Goal: Task Accomplishment & Management: Manage account settings

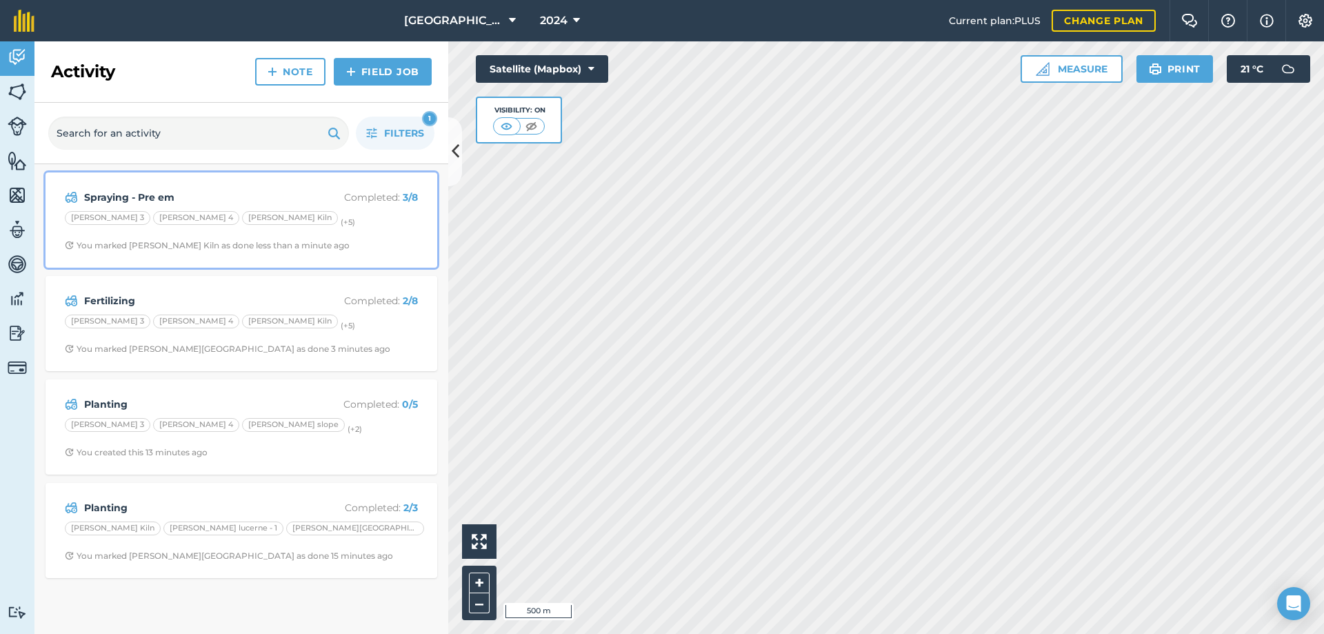
click at [321, 216] on div "[PERSON_NAME] 3 [PERSON_NAME] 4 [PERSON_NAME] Kiln (+ 5 )" at bounding box center [241, 220] width 353 height 18
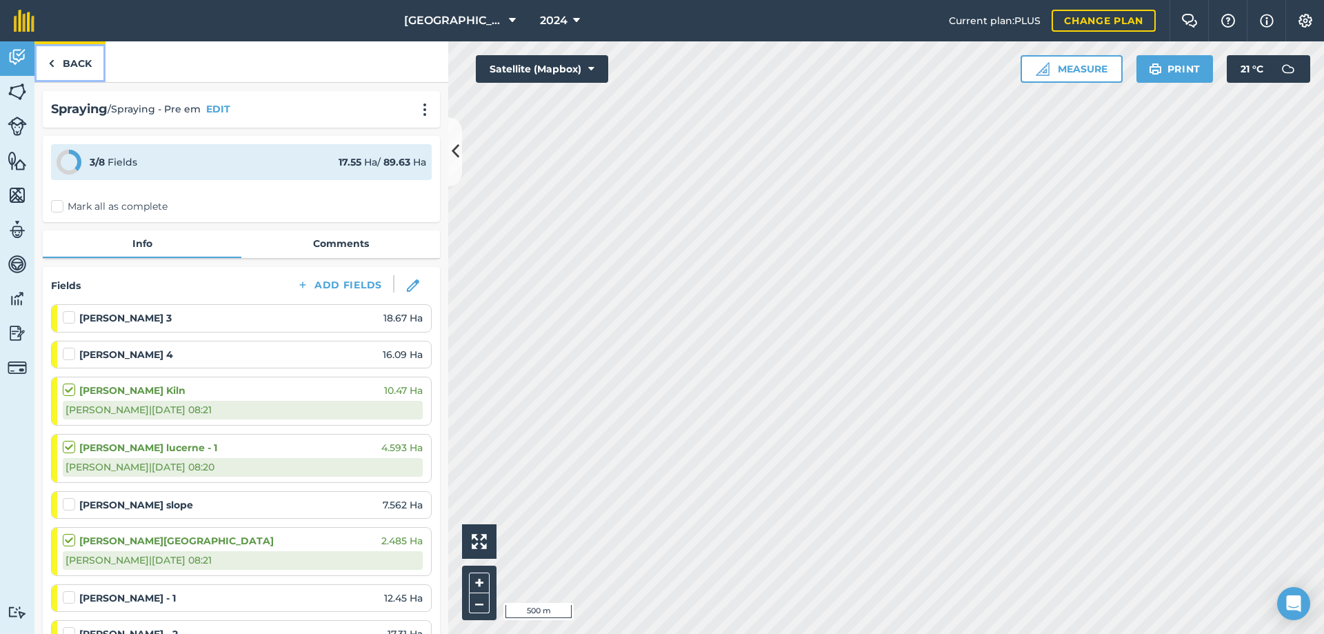
click at [92, 65] on link "Back" at bounding box center [69, 61] width 71 height 41
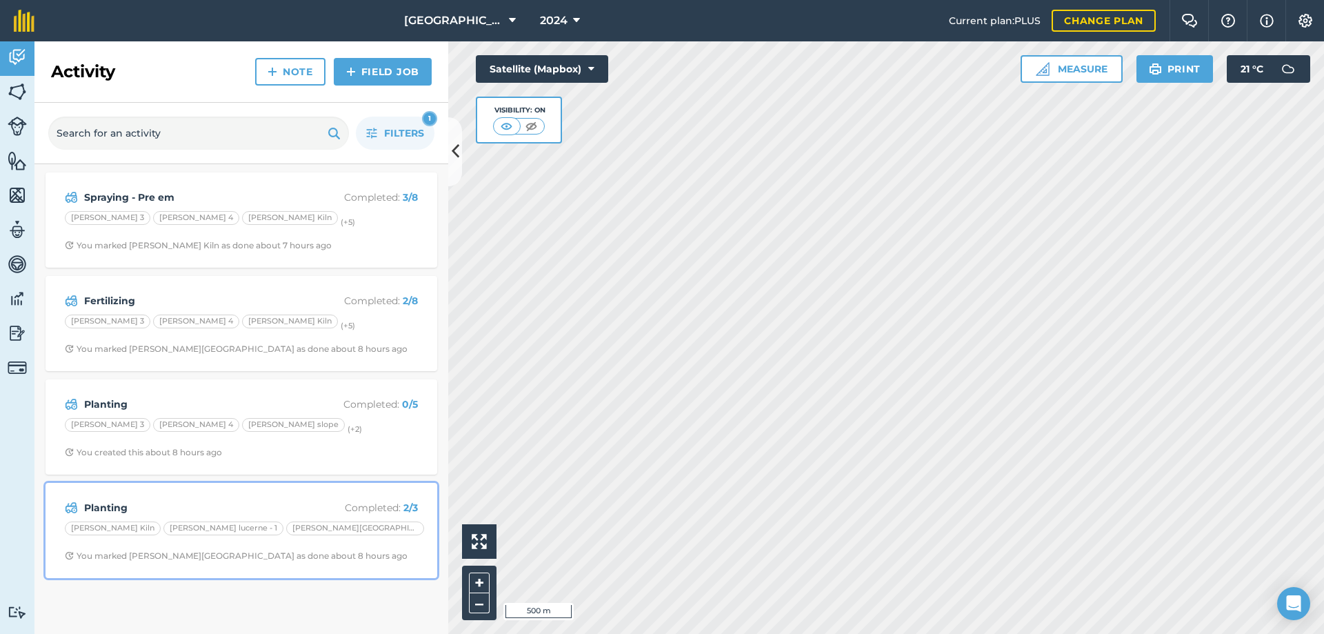
click at [350, 544] on div "Planting Completed : 2 / 3 [PERSON_NAME] Kiln [PERSON_NAME] [GEOGRAPHIC_DATA] -…" at bounding box center [241, 530] width 375 height 79
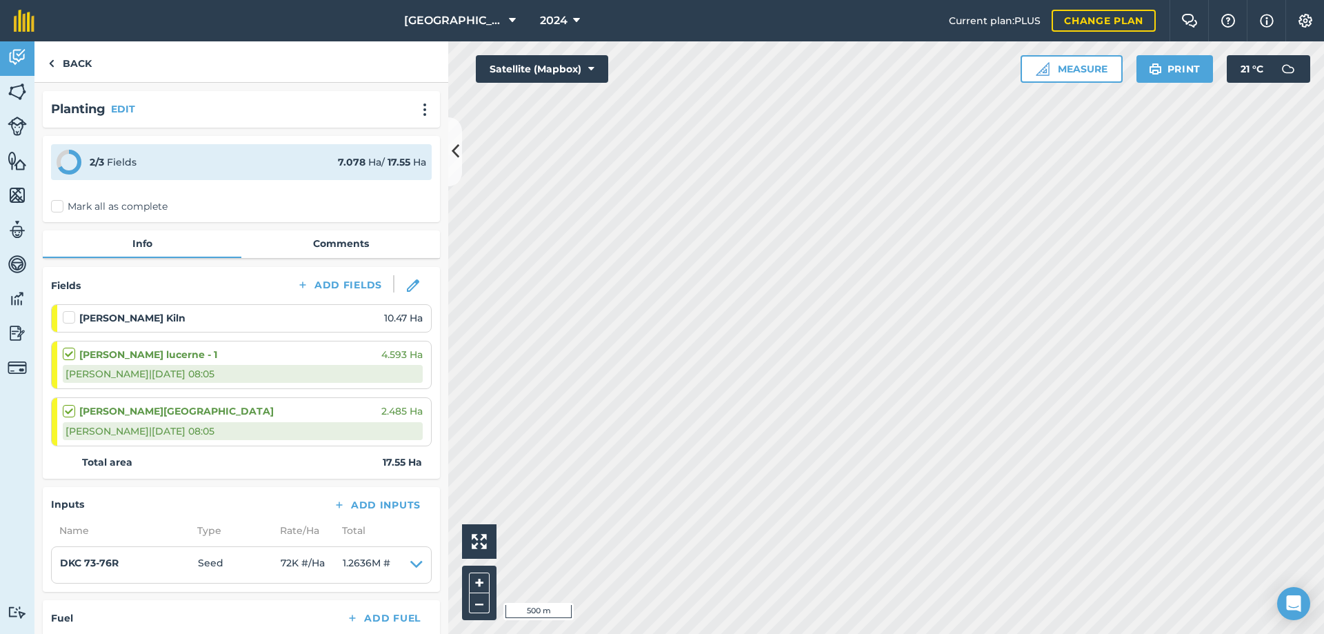
click at [76, 322] on div at bounding box center [71, 317] width 17 height 14
click at [70, 310] on label at bounding box center [71, 310] width 17 height 0
click at [70, 319] on input "checkbox" at bounding box center [67, 314] width 9 height 9
checkbox input "false"
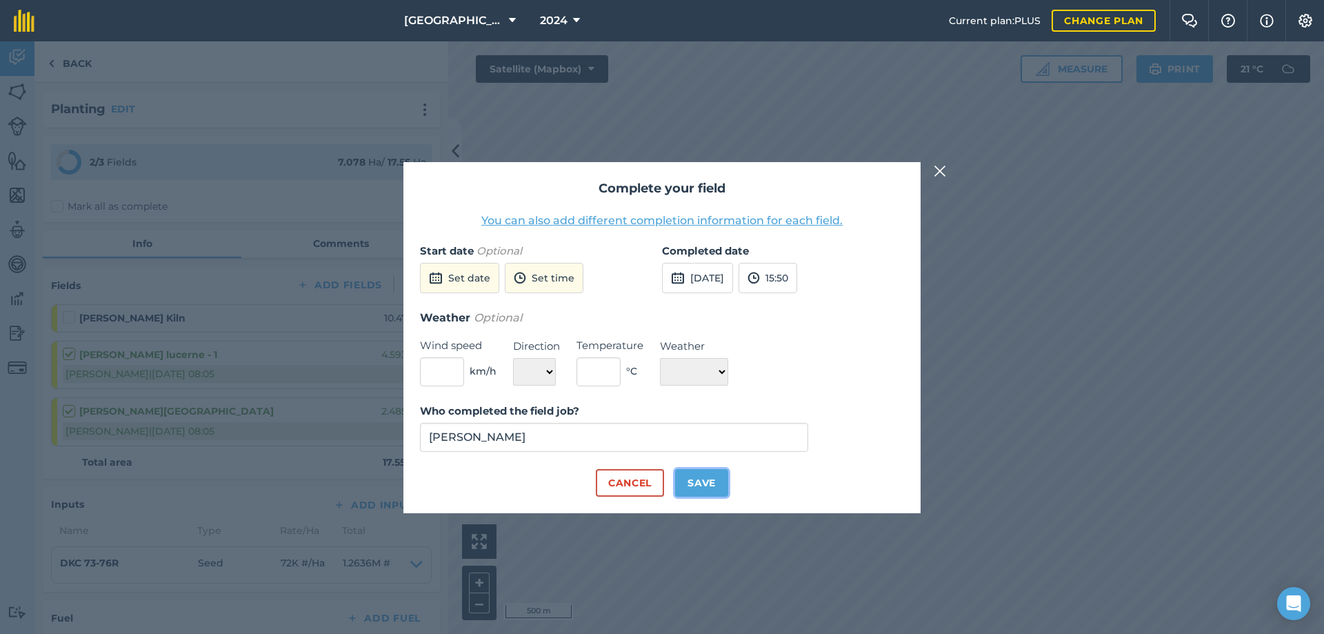
click at [719, 485] on button "Save" at bounding box center [701, 483] width 53 height 28
checkbox input "true"
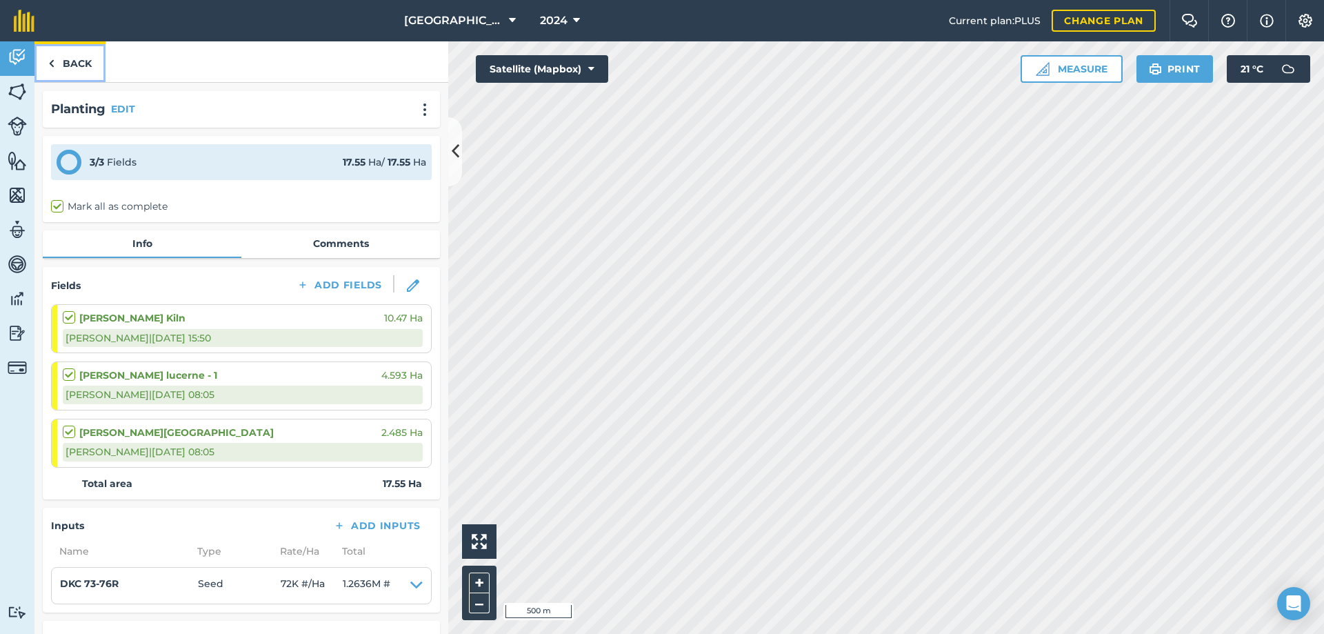
click at [63, 63] on link "Back" at bounding box center [69, 61] width 71 height 41
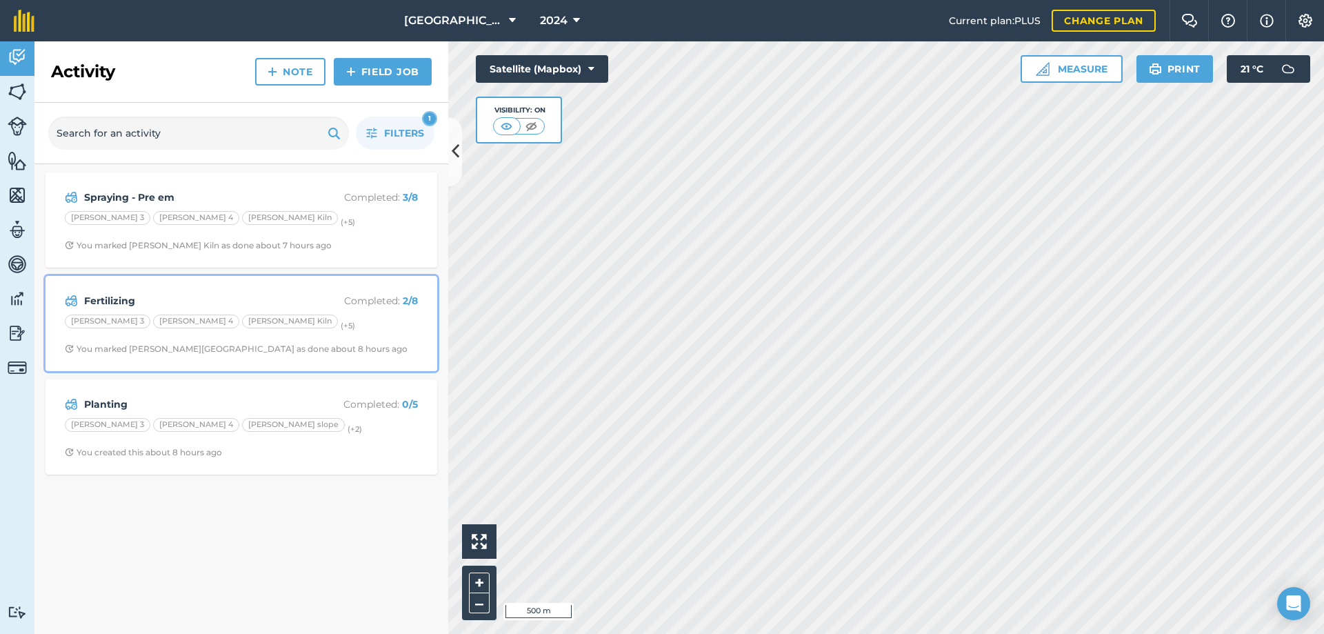
click at [236, 296] on strong "Fertilizing" at bounding box center [193, 300] width 219 height 15
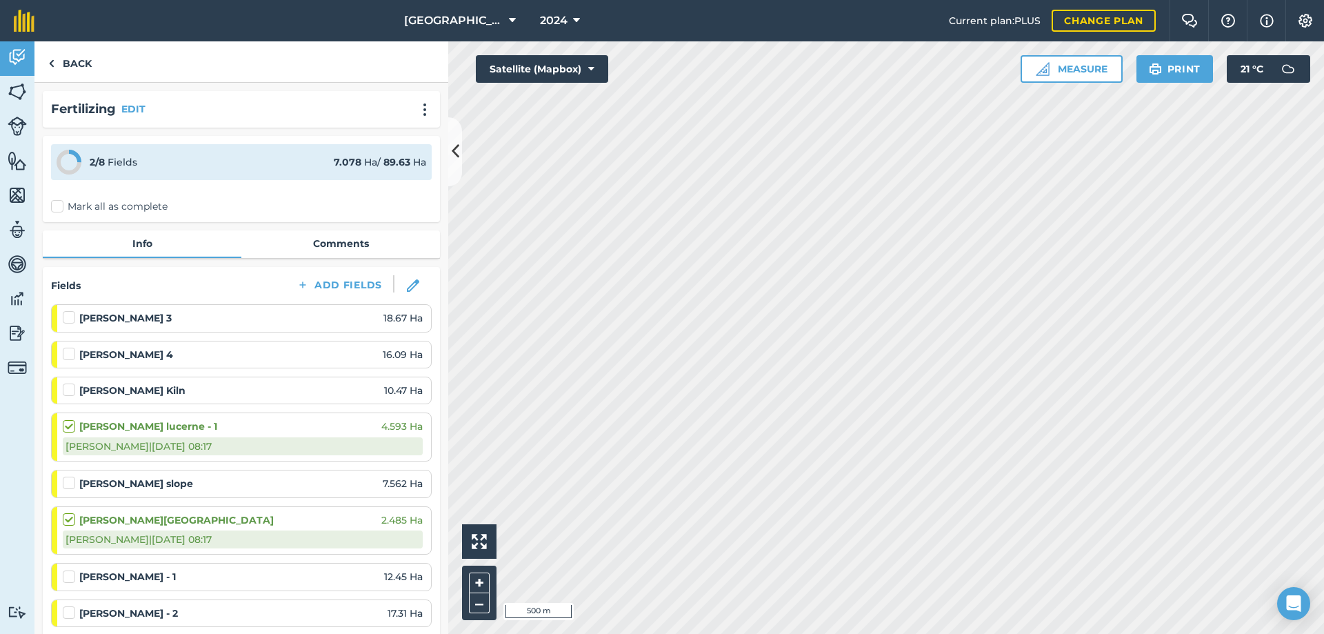
click at [67, 383] on label at bounding box center [71, 383] width 17 height 0
click at [67, 392] on input "checkbox" at bounding box center [67, 387] width 9 height 9
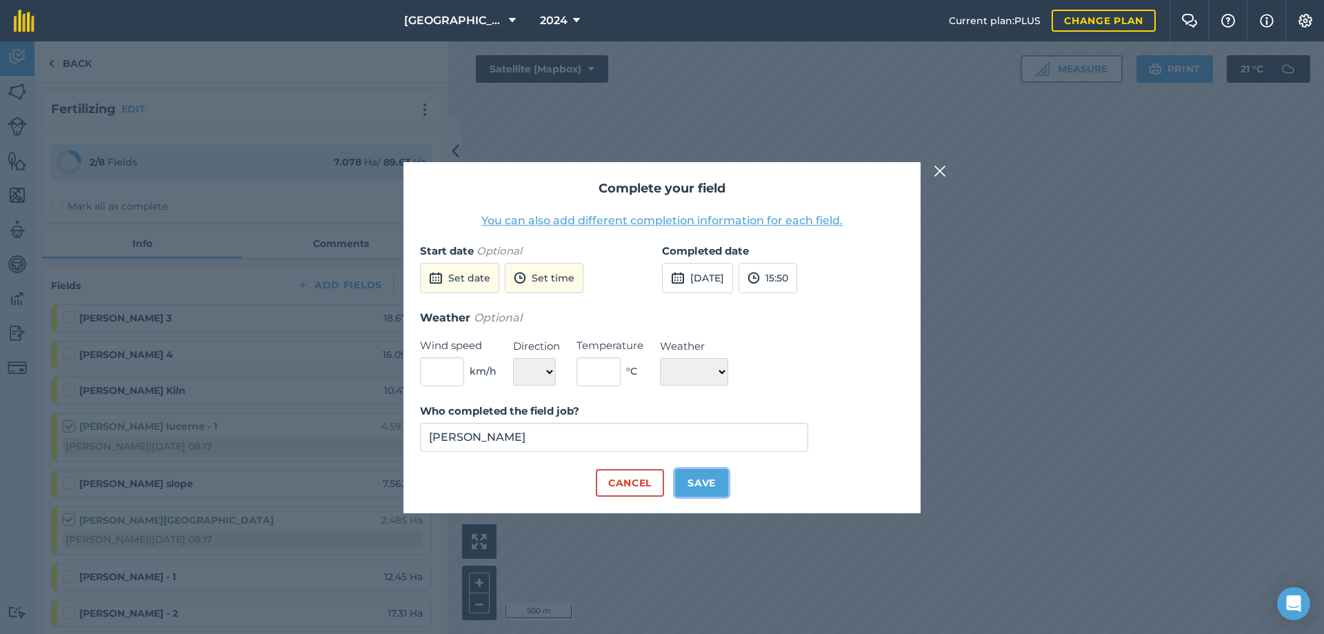
click at [714, 484] on button "Save" at bounding box center [701, 483] width 53 height 28
checkbox input "true"
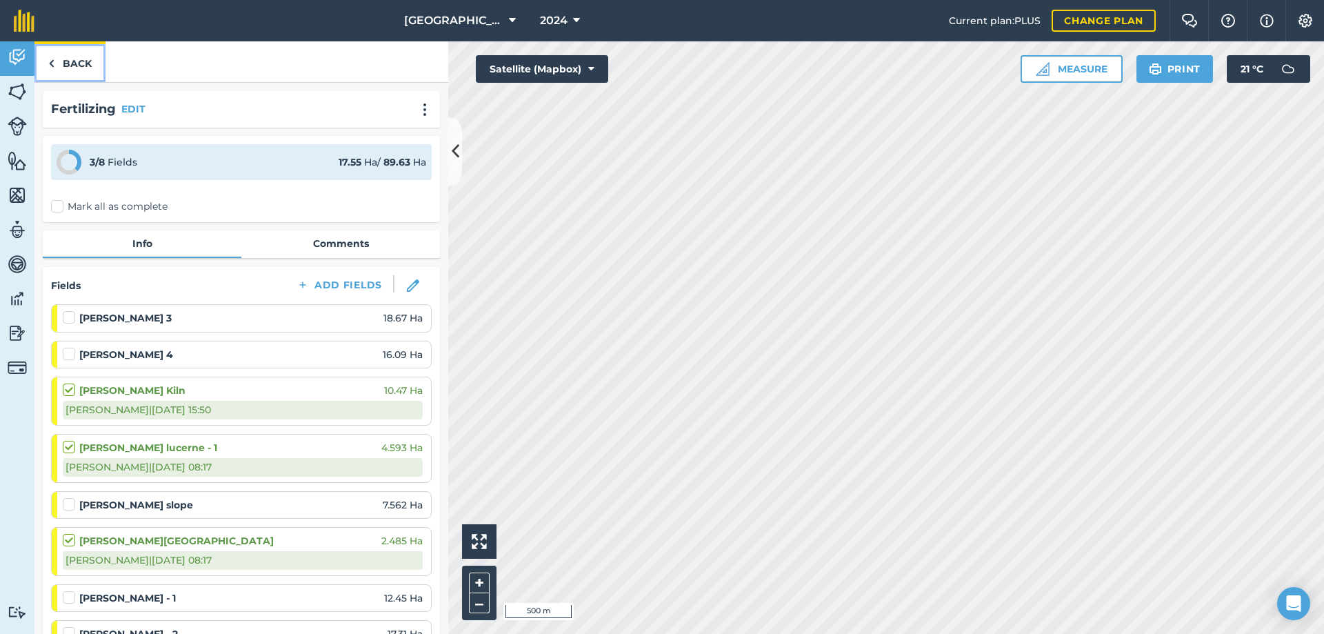
click at [87, 65] on link "Back" at bounding box center [69, 61] width 71 height 41
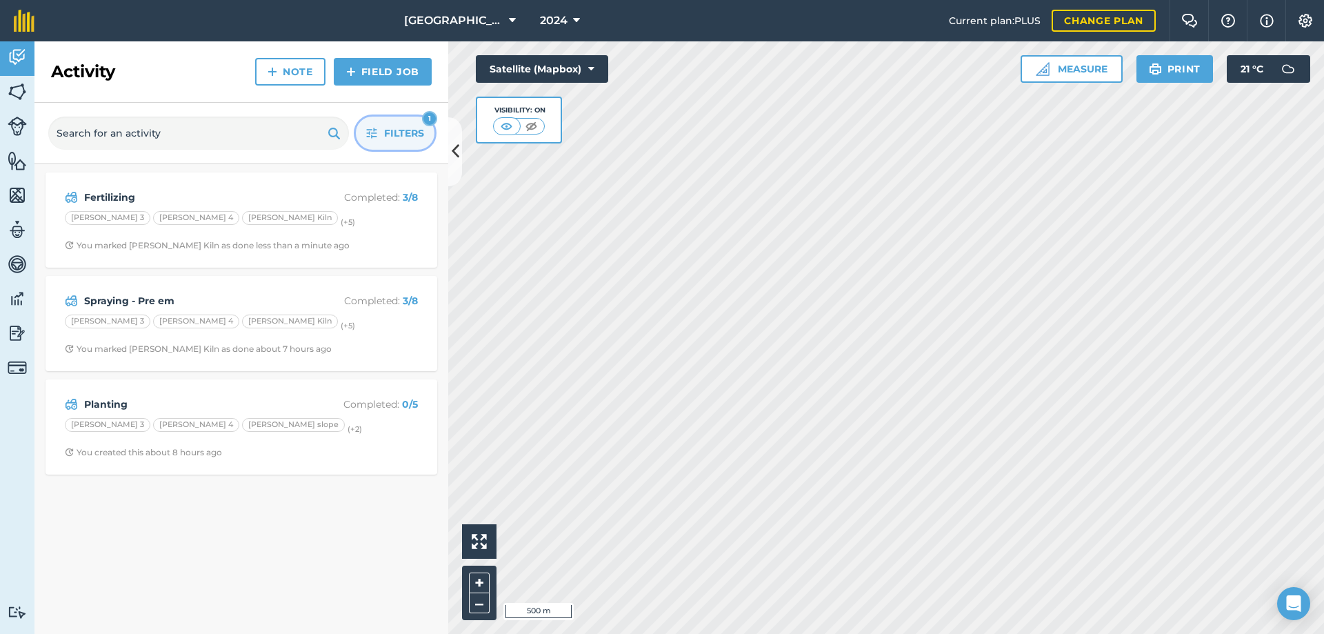
click at [390, 133] on span "Filters" at bounding box center [404, 132] width 40 height 15
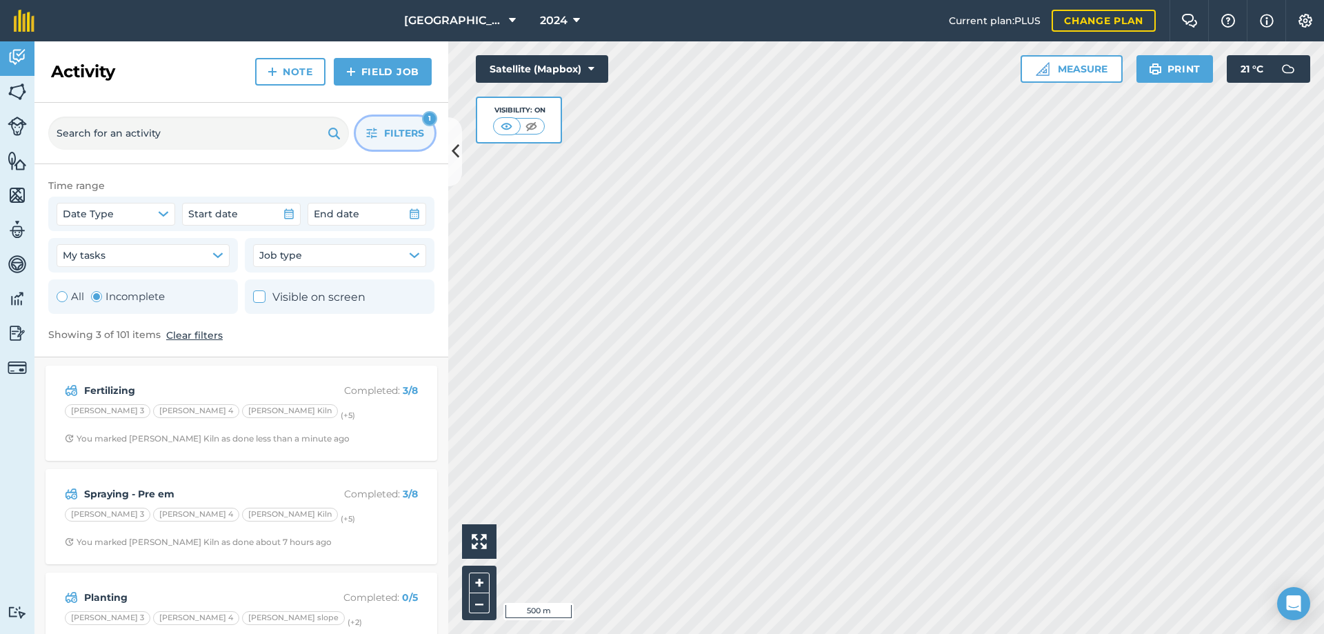
click at [93, 296] on div "Toggle Activity" at bounding box center [96, 296] width 11 height 11
click at [384, 135] on span "Filters" at bounding box center [404, 132] width 40 height 15
